Goal: Task Accomplishment & Management: Use online tool/utility

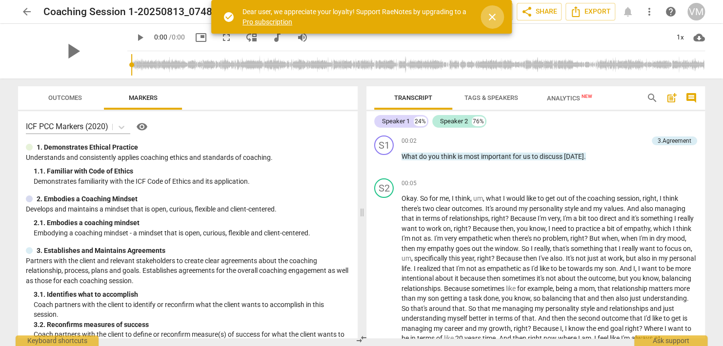
click at [489, 14] on span "close" at bounding box center [492, 17] width 12 height 12
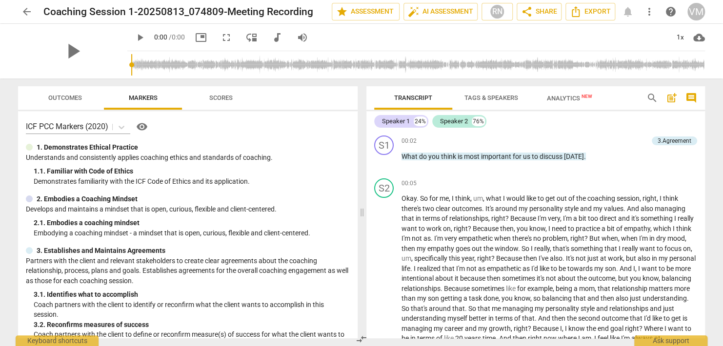
drag, startPoint x: 30, startPoint y: 11, endPoint x: 36, endPoint y: 18, distance: 8.7
click at [30, 11] on span "arrow_back" at bounding box center [27, 12] width 12 height 12
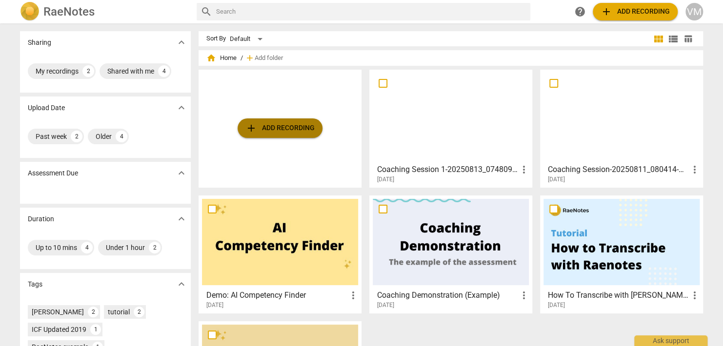
click at [287, 138] on button "add Add recording" at bounding box center [280, 129] width 85 height 20
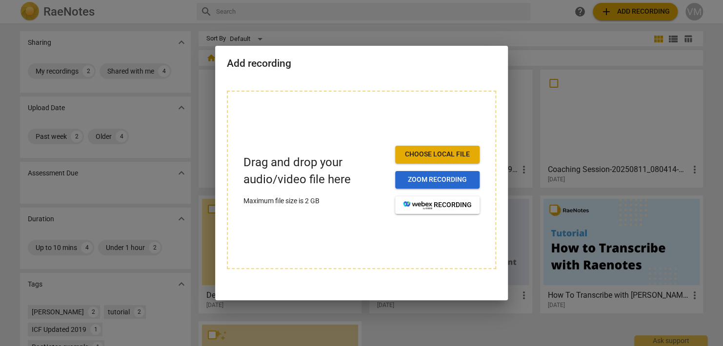
click at [450, 180] on span "Zoom recording" at bounding box center [437, 180] width 69 height 10
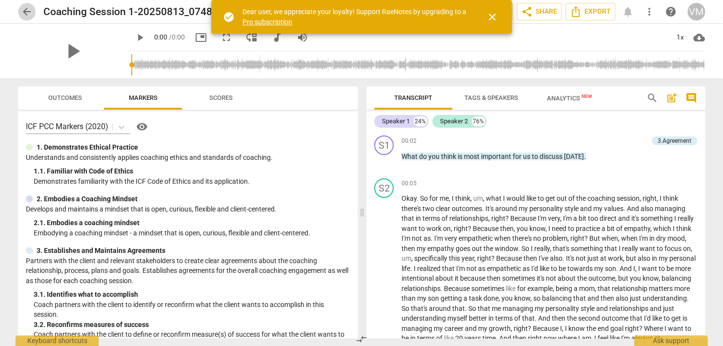
click at [24, 15] on span "arrow_back" at bounding box center [27, 12] width 12 height 12
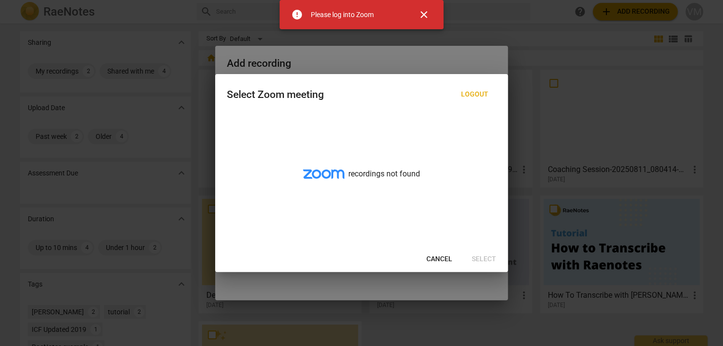
click at [421, 13] on span "close" at bounding box center [424, 15] width 12 height 12
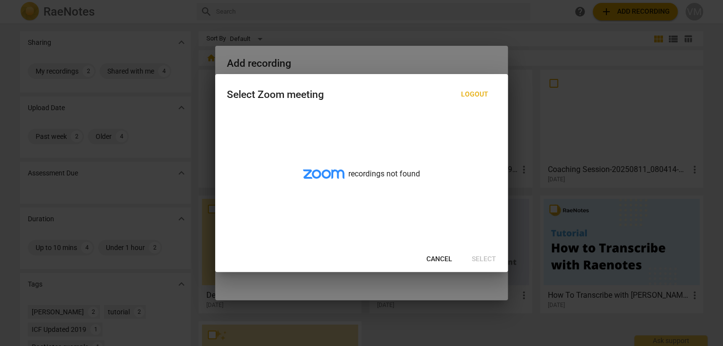
click at [477, 95] on span "Logout" at bounding box center [474, 95] width 27 height 10
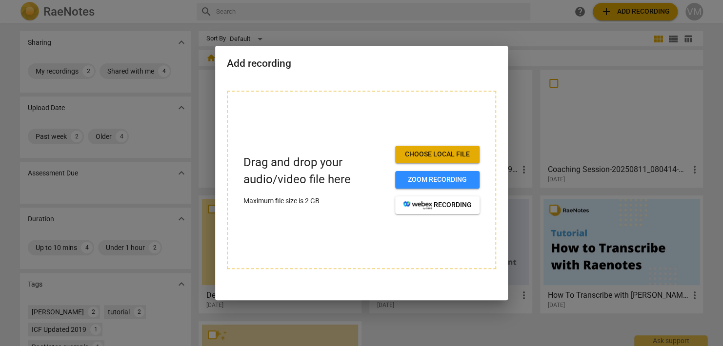
click at [431, 152] on span "Choose local file" at bounding box center [437, 155] width 69 height 10
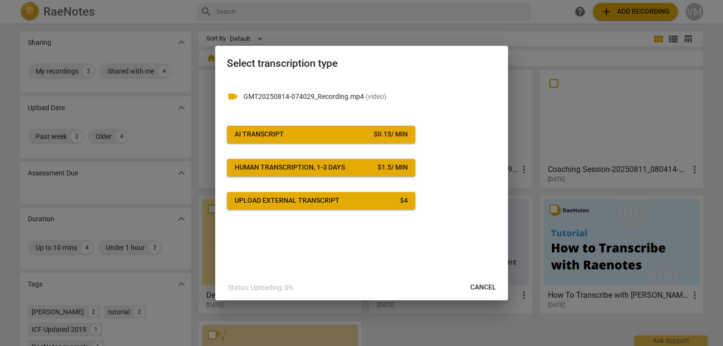
click at [269, 203] on div "Upload external transcript" at bounding box center [287, 201] width 105 height 10
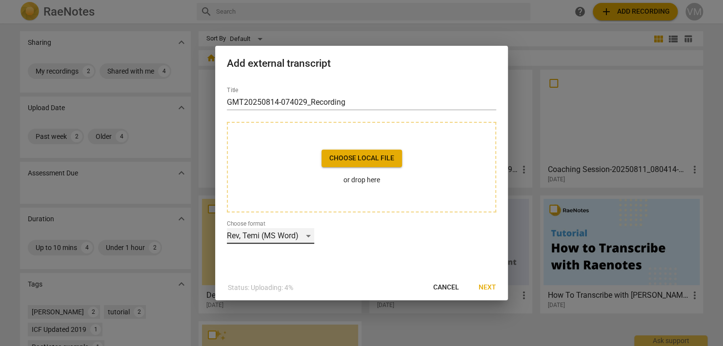
click at [309, 238] on div "Rev, Temi (MS Word)" at bounding box center [270, 236] width 87 height 16
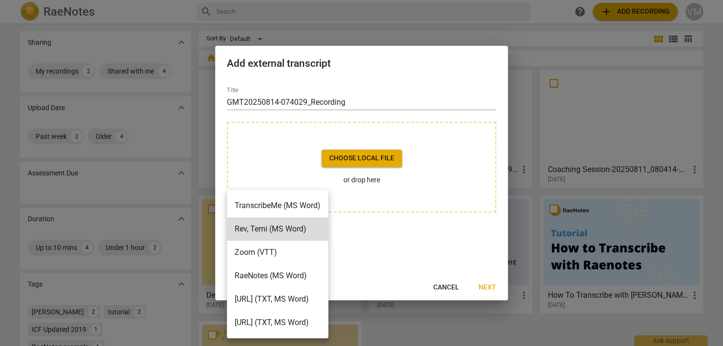
click at [265, 252] on li "Zoom (VTT)" at bounding box center [277, 252] width 101 height 23
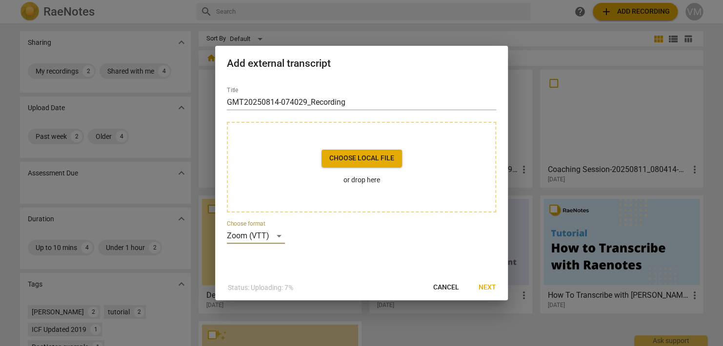
click at [355, 152] on button "Choose local file" at bounding box center [362, 159] width 81 height 18
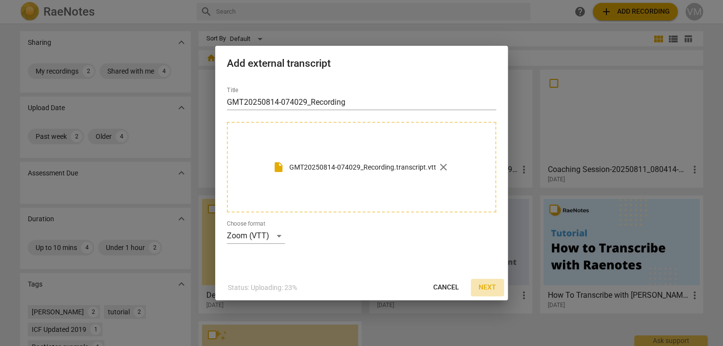
click at [490, 290] on span "Next" at bounding box center [488, 288] width 18 height 10
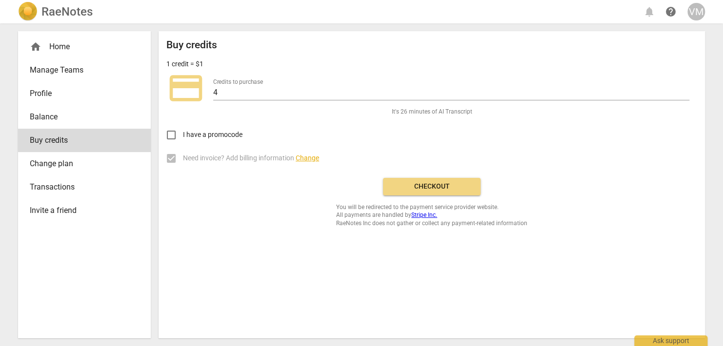
click at [425, 186] on span "Checkout" at bounding box center [432, 187] width 82 height 10
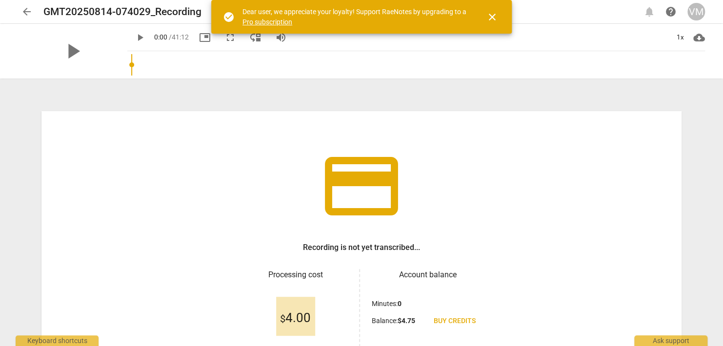
scroll to position [94, 0]
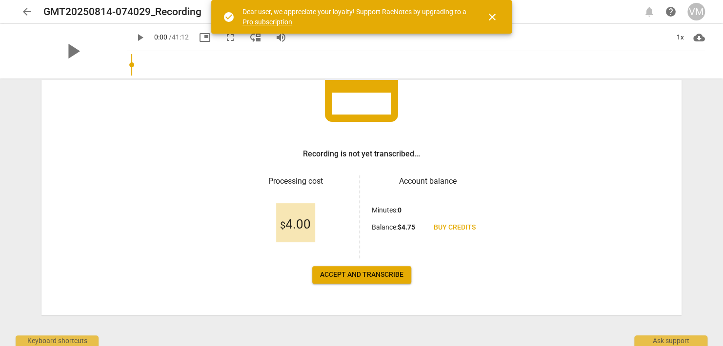
click at [352, 275] on span "Accept and transcribe" at bounding box center [361, 275] width 83 height 10
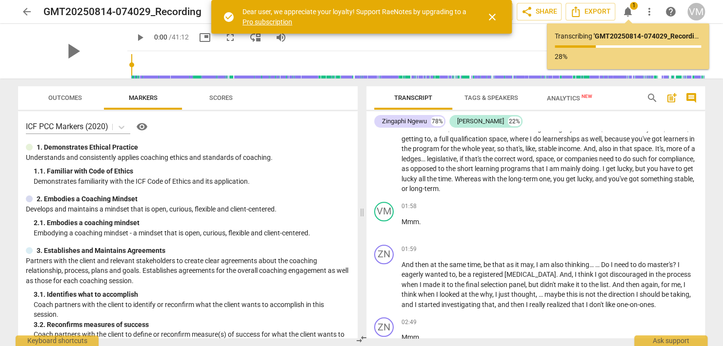
scroll to position [0, 0]
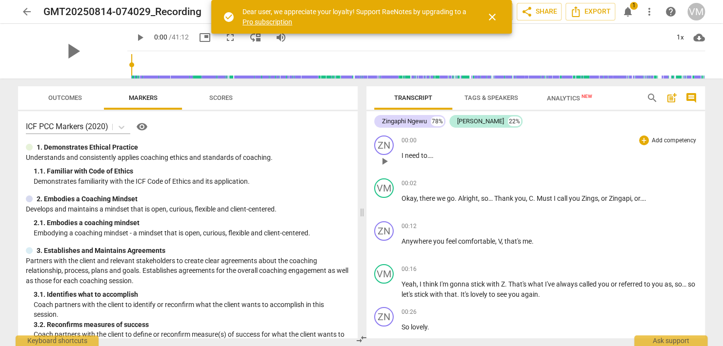
drag, startPoint x: 385, startPoint y: 147, endPoint x: 648, endPoint y: 168, distance: 264.3
click at [648, 168] on div "00:00 + Add competency keyboard_arrow_right I need to… ." at bounding box center [550, 153] width 296 height 35
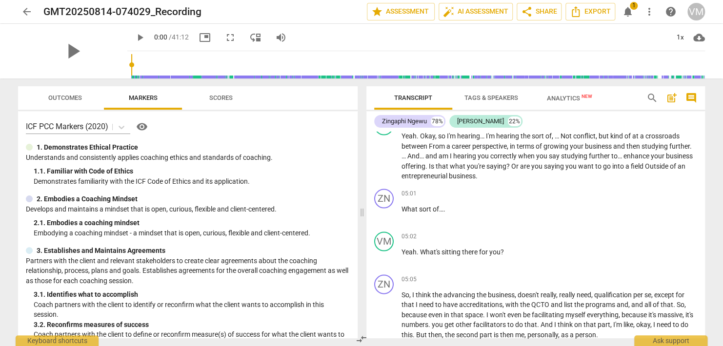
scroll to position [1171, 0]
